Goal: Transaction & Acquisition: Purchase product/service

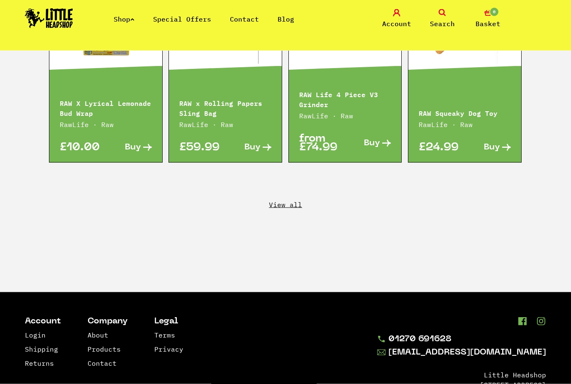
scroll to position [1477, 0]
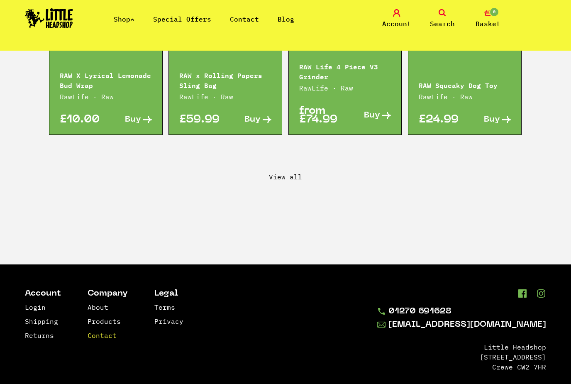
click at [112, 331] on link "Contact" at bounding box center [102, 335] width 29 height 8
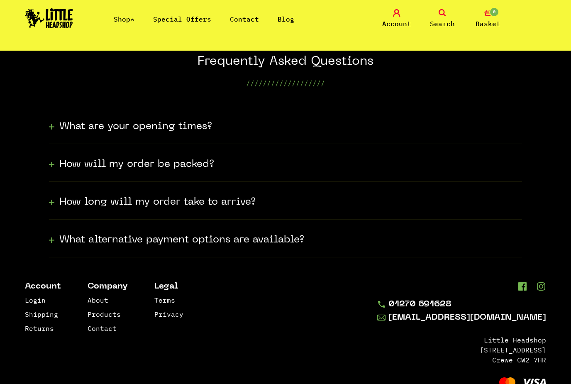
scroll to position [201, 0]
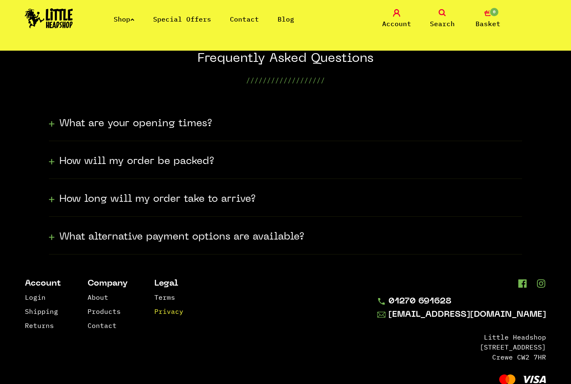
click at [171, 314] on link "Privacy" at bounding box center [168, 311] width 29 height 8
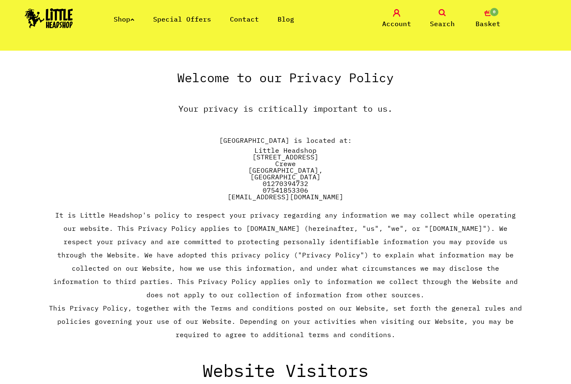
click at [198, 21] on link "Special Offers" at bounding box center [182, 19] width 58 height 8
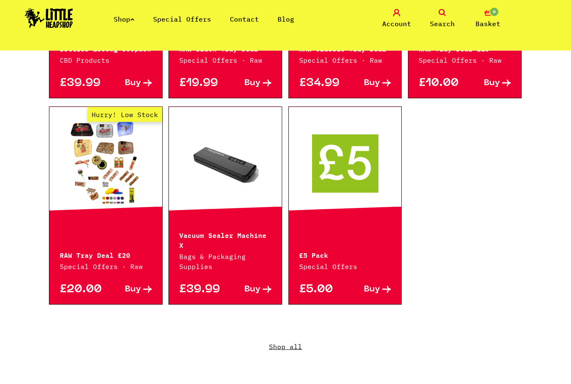
scroll to position [496, 0]
click at [365, 174] on link at bounding box center [345, 163] width 113 height 83
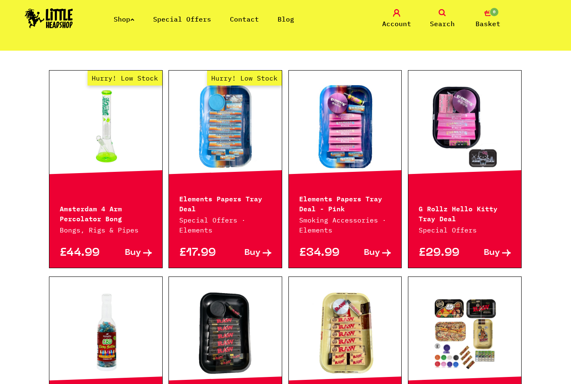
scroll to position [0, 0]
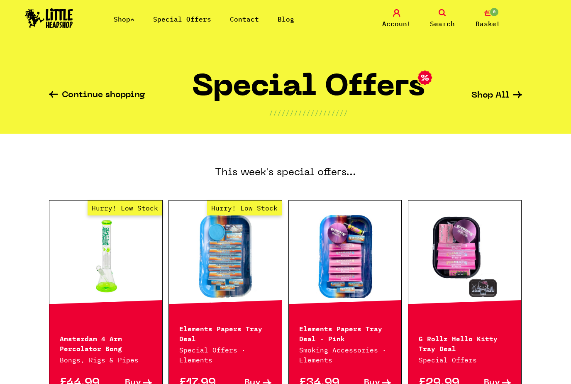
click at [129, 20] on link "Shop" at bounding box center [124, 19] width 21 height 8
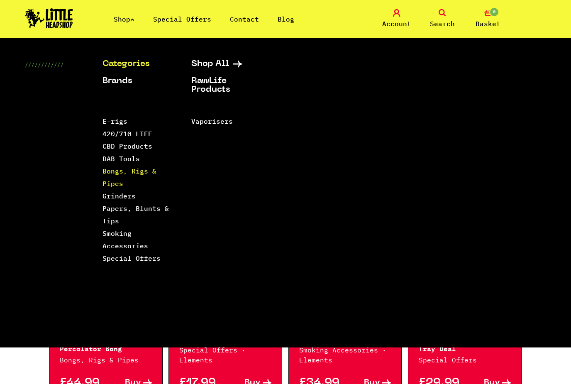
click at [118, 184] on link "Bongs, Rigs & Pipes" at bounding box center [130, 177] width 54 height 21
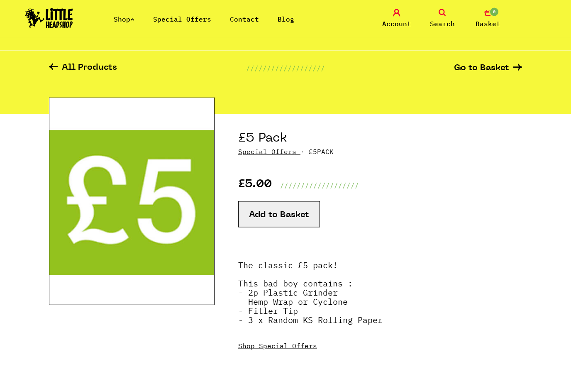
scroll to position [20, 0]
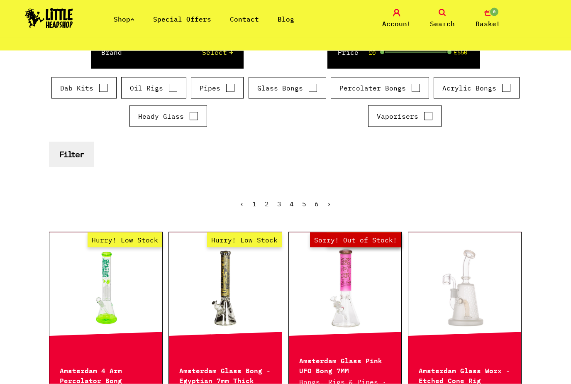
click at [228, 92] on label "Pipes" at bounding box center [217, 88] width 35 height 10
click at [228, 92] on input "Pipes" at bounding box center [230, 88] width 9 height 8
checkbox input "true"
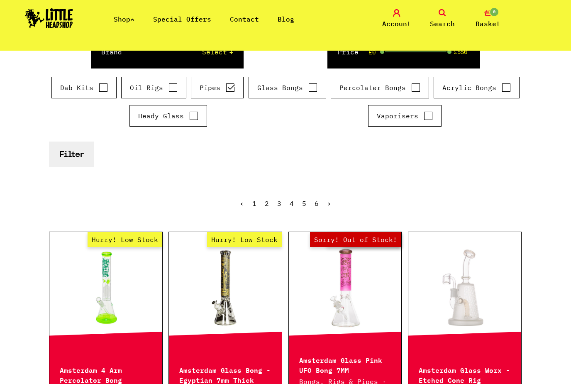
click at [68, 161] on button "Filter" at bounding box center [71, 154] width 45 height 25
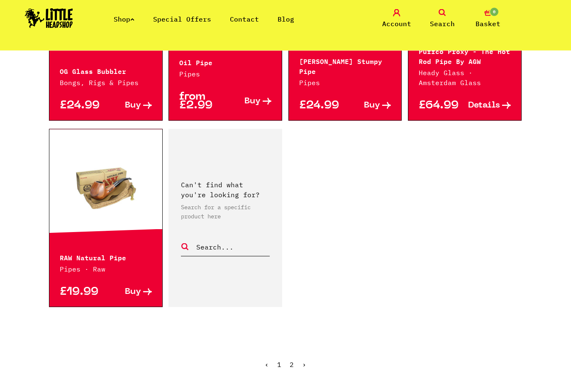
scroll to position [1260, 0]
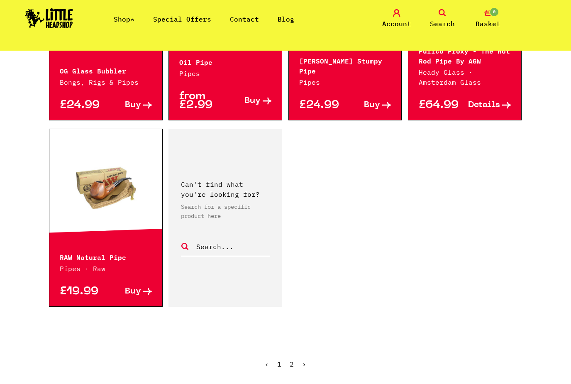
click at [288, 353] on ul "‹ 1 2 ›" at bounding box center [285, 371] width 473 height 36
click at [294, 360] on link "2" at bounding box center [292, 364] width 4 height 8
